Goal: Information Seeking & Learning: Learn about a topic

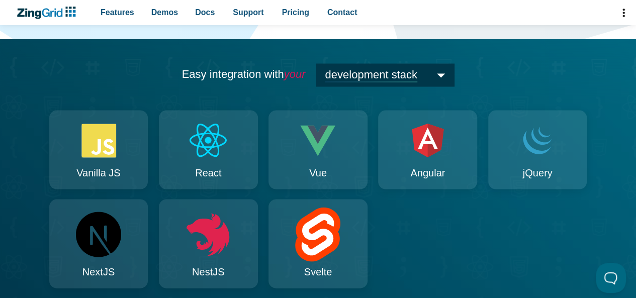
scroll to position [936, 0]
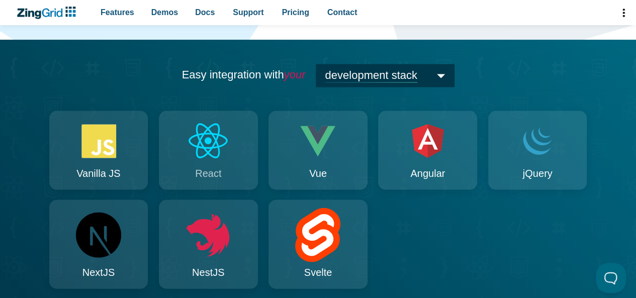
click at [201, 149] on icon "App Content" at bounding box center [209, 140] width 48 height 41
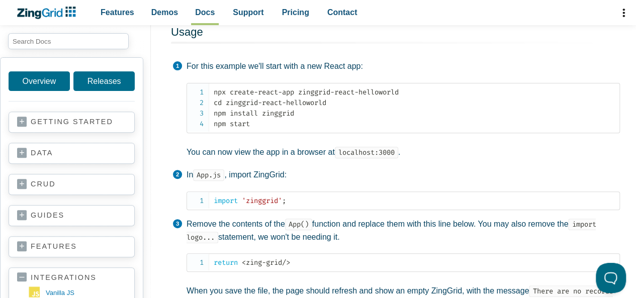
click at [20, 183] on link "crud" at bounding box center [71, 185] width 109 height 10
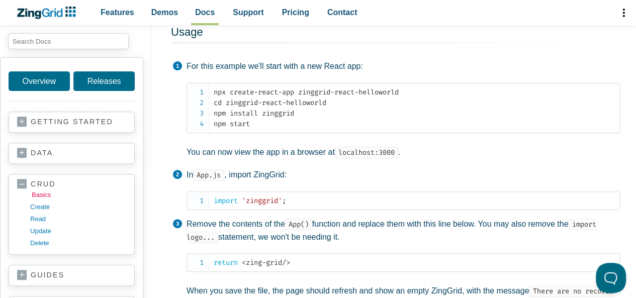
scroll to position [72, 0]
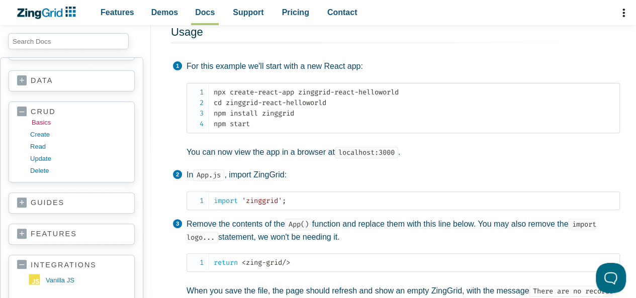
click at [41, 124] on link "basics" at bounding box center [80, 123] width 96 height 12
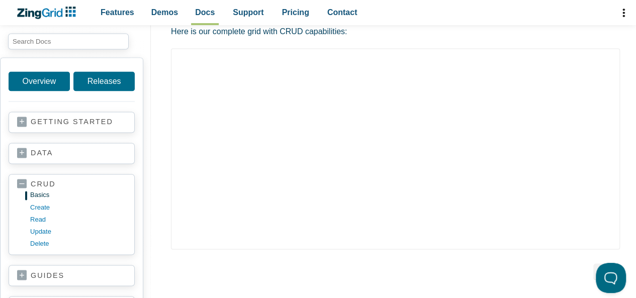
scroll to position [751, 0]
click at [37, 215] on link "read" at bounding box center [80, 219] width 96 height 12
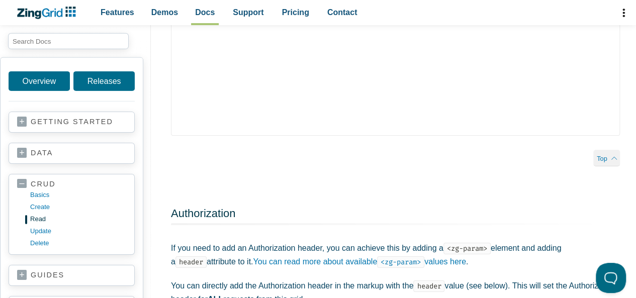
scroll to position [1828, 0]
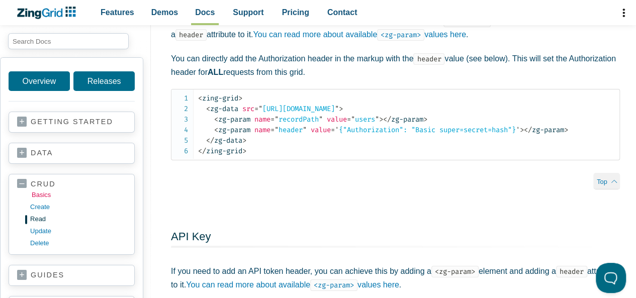
click at [41, 194] on link "basics" at bounding box center [80, 195] width 96 height 12
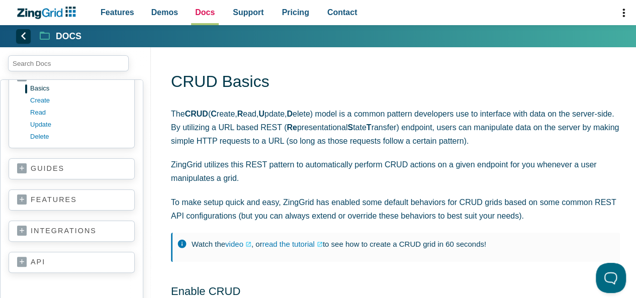
click at [195, 12] on span "Docs" at bounding box center [205, 13] width 20 height 14
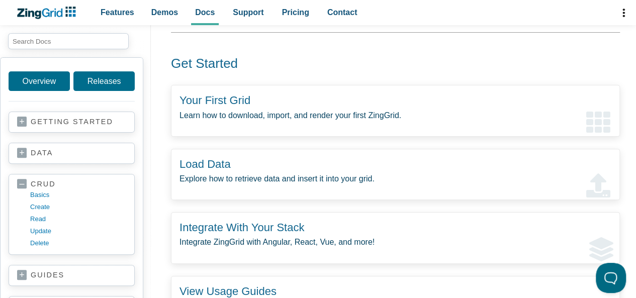
scroll to position [65, 0]
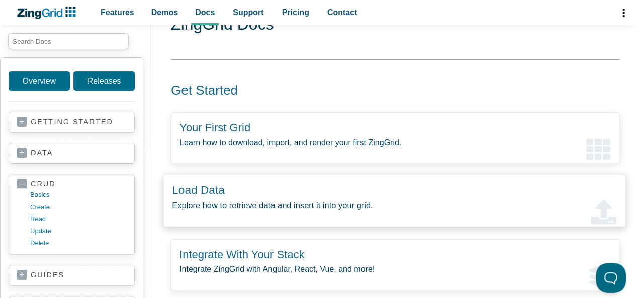
click at [282, 201] on p "Explore how to retrieve data and insert it into your grid." at bounding box center [394, 205] width 445 height 14
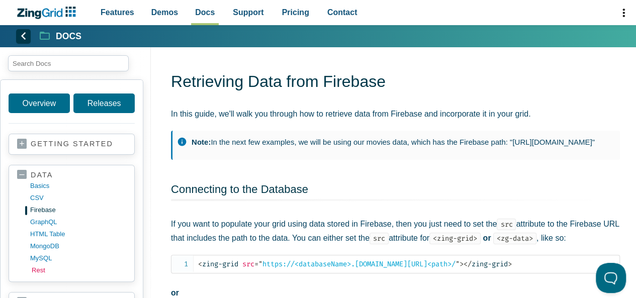
click at [35, 272] on link "rest" at bounding box center [80, 270] width 96 height 12
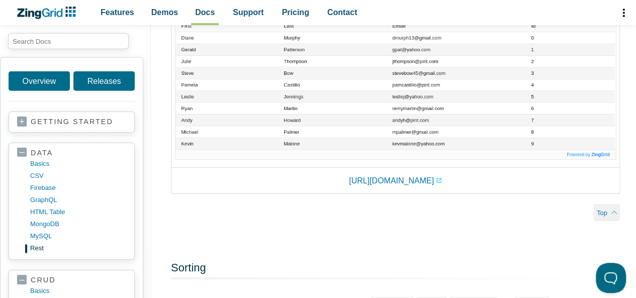
scroll to position [1501, 0]
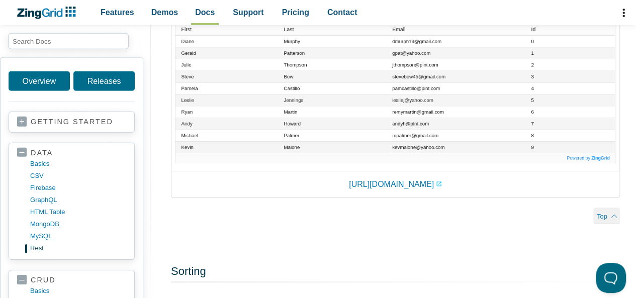
click at [255, 152] on img "App Content" at bounding box center [395, 86] width 441 height 155
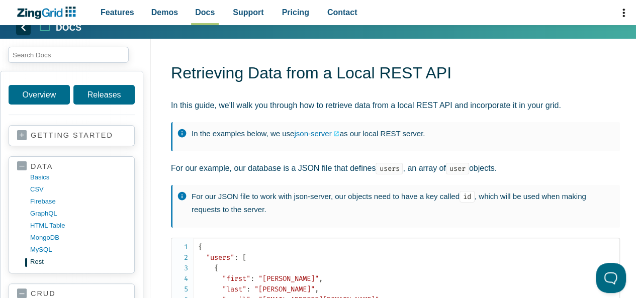
scroll to position [0, 0]
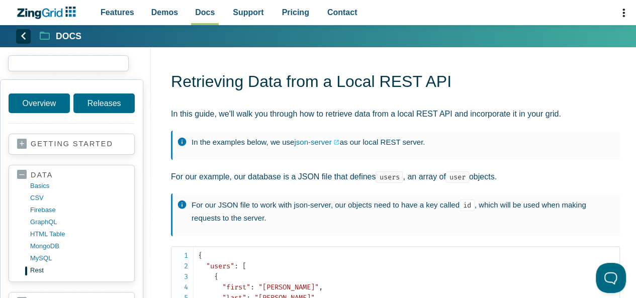
click at [54, 65] on input "search input" at bounding box center [68, 63] width 121 height 16
type input "zg-cell"
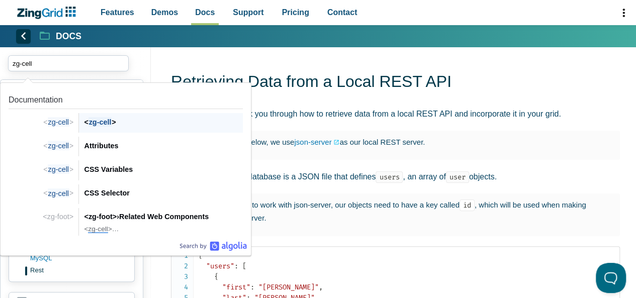
click at [108, 127] on div "< zg-cell >" at bounding box center [163, 122] width 159 height 12
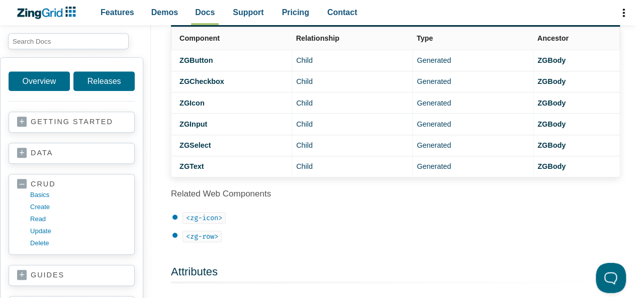
scroll to position [371, 0]
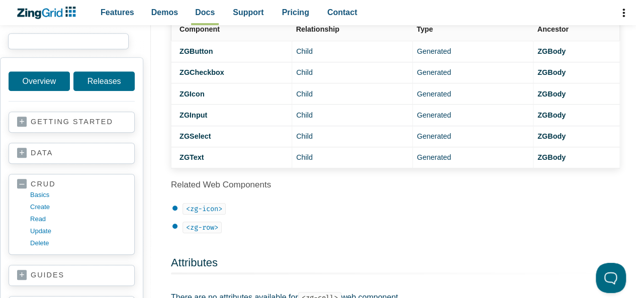
click at [52, 48] on input "search input" at bounding box center [68, 41] width 121 height 16
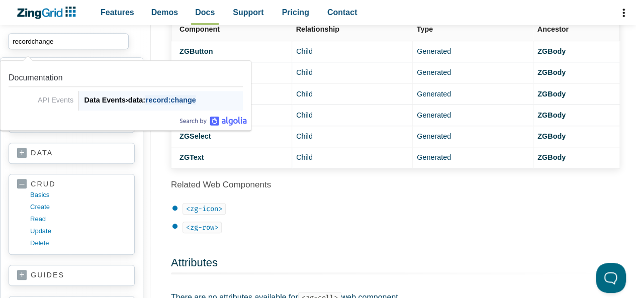
click at [170, 100] on span "record:change" at bounding box center [170, 100] width 51 height 10
type input "recordchange"
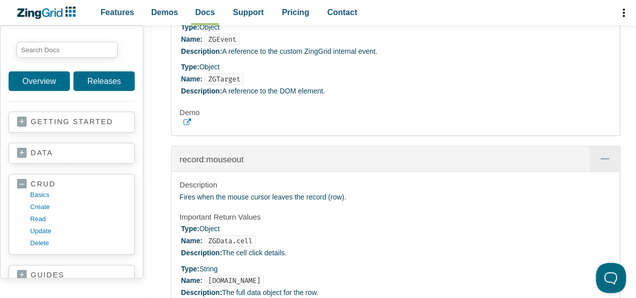
scroll to position [15341, 0]
